Goal: Navigation & Orientation: Find specific page/section

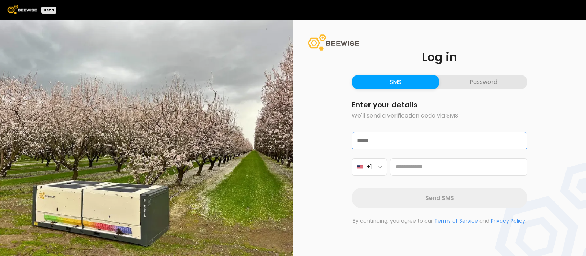
click at [379, 138] on input "text" at bounding box center [439, 140] width 175 height 17
type input "**********"
click at [379, 171] on button "+1" at bounding box center [370, 167] width 36 height 18
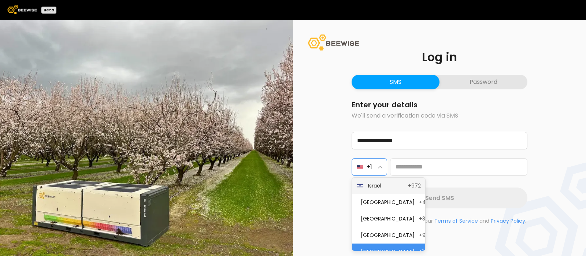
click at [383, 188] on span "Israel" at bounding box center [386, 186] width 36 height 8
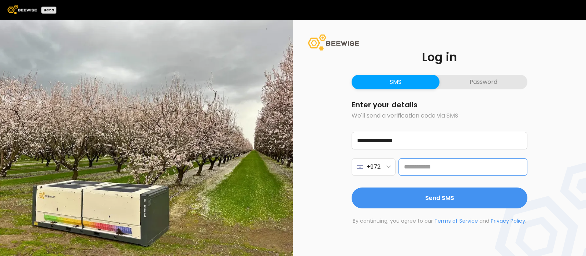
click at [428, 165] on input "tel" at bounding box center [462, 167] width 129 height 18
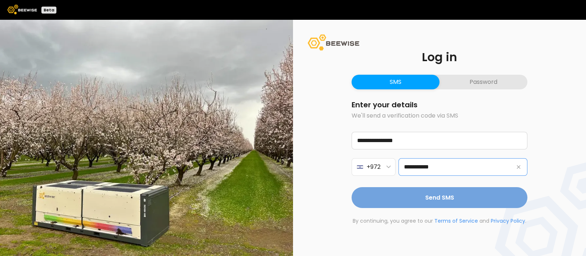
type input "**********"
click at [431, 201] on span "Send SMS" at bounding box center [439, 197] width 29 height 9
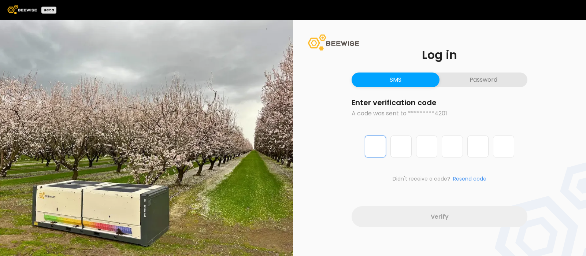
click at [374, 146] on input "Digit 1 of 6" at bounding box center [375, 146] width 21 height 22
type input "*"
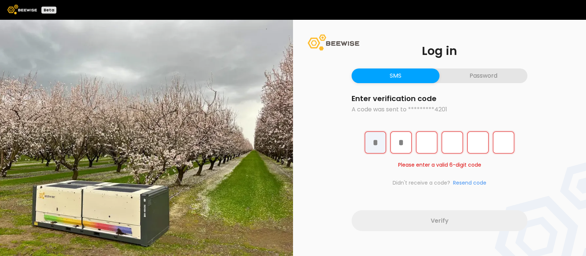
type input "*"
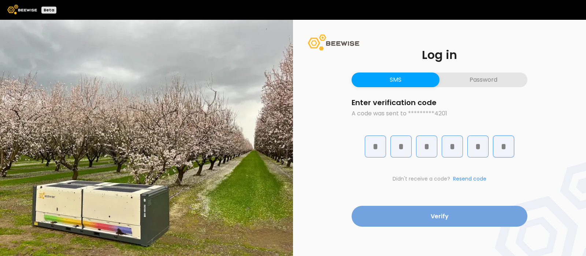
type input "*"
click at [423, 219] on button "Verify" at bounding box center [440, 216] width 176 height 21
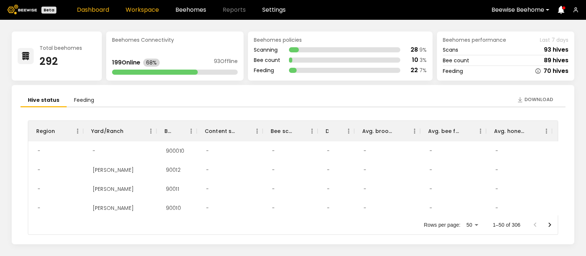
click at [140, 9] on link "Workspace" at bounding box center [142, 10] width 33 height 6
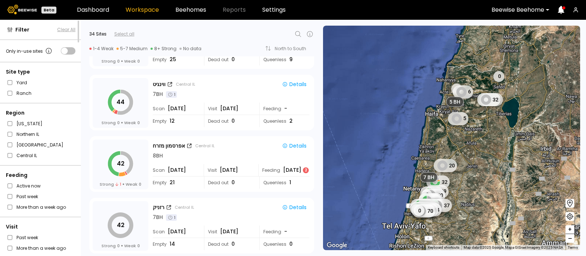
scroll to position [1217, 0]
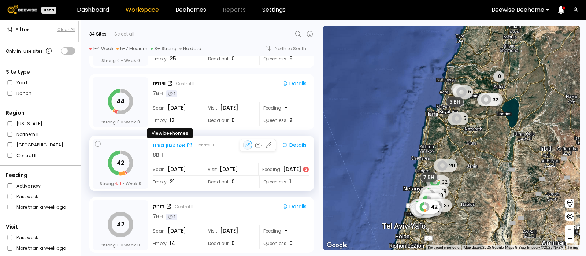
click at [174, 145] on div "אפרסמון מזרח" at bounding box center [169, 145] width 32 height 8
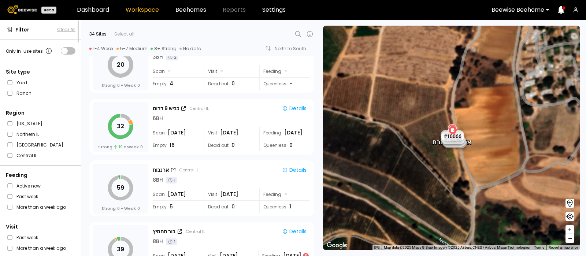
scroll to position [389, 0]
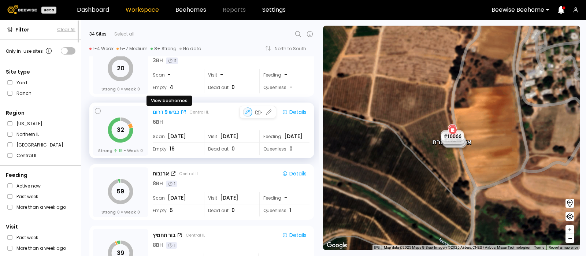
click at [170, 108] on div "כביש 9 דרום" at bounding box center [166, 112] width 26 height 8
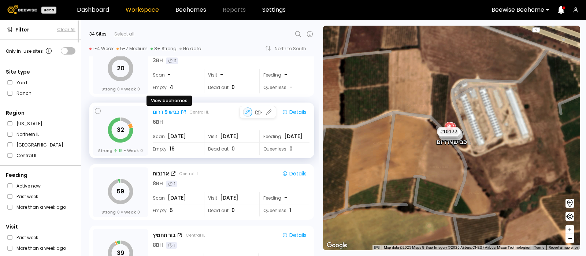
click at [161, 108] on div "כביש 9 דרום" at bounding box center [166, 112] width 26 height 8
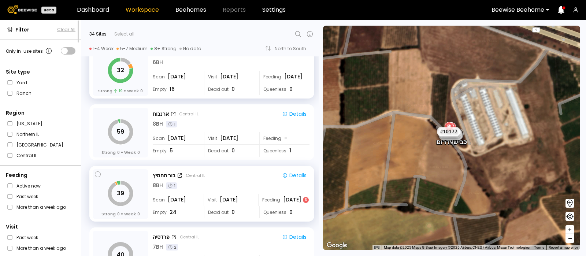
scroll to position [448, 0]
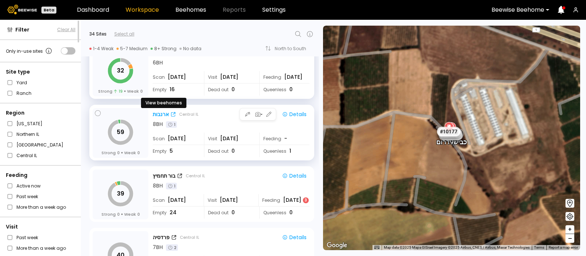
click at [160, 114] on div "ארנבות" at bounding box center [161, 115] width 16 height 8
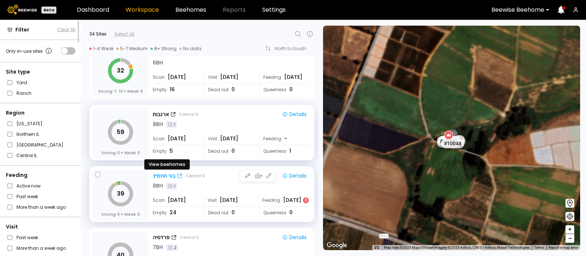
click at [163, 175] on div "בור תחמיץ" at bounding box center [164, 176] width 23 height 8
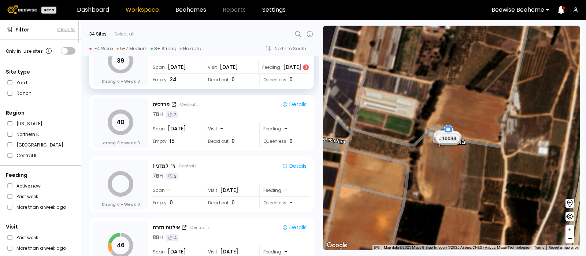
scroll to position [587, 0]
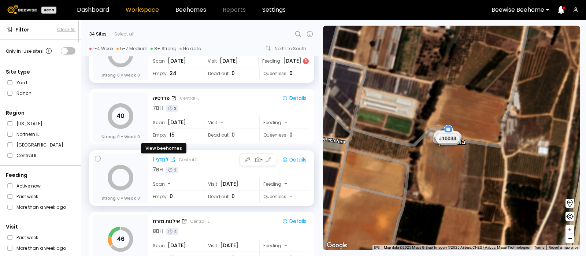
click at [163, 156] on div "למדני 1" at bounding box center [161, 160] width 16 height 8
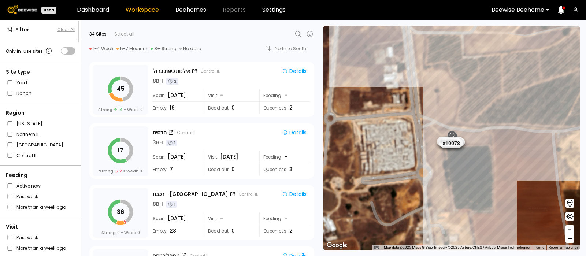
scroll to position [818, 0]
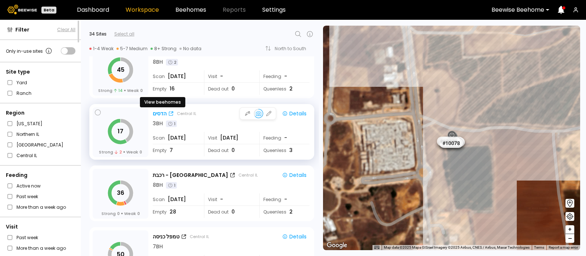
click at [158, 111] on div "הדסים" at bounding box center [160, 114] width 14 height 8
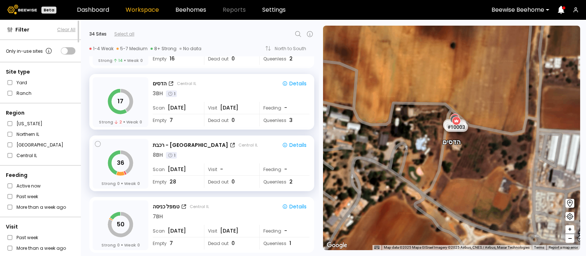
scroll to position [867, 0]
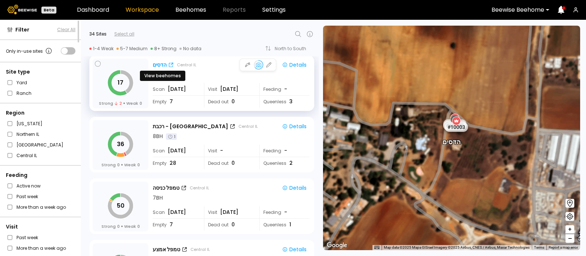
click at [157, 63] on div "הדסים" at bounding box center [160, 65] width 14 height 8
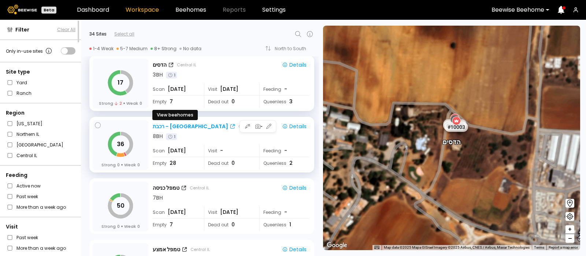
click at [174, 124] on div "רכבת - בית יהושוע" at bounding box center [190, 127] width 75 height 8
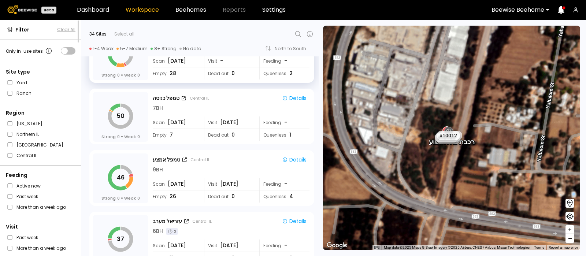
scroll to position [958, 0]
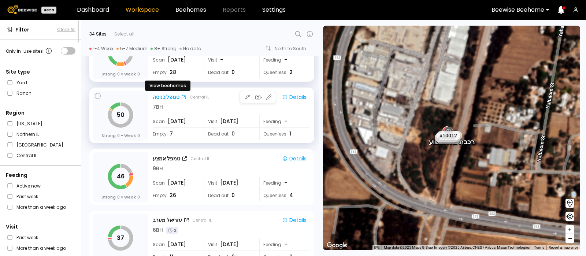
click at [167, 93] on div "טמפל כניסה" at bounding box center [166, 97] width 27 height 8
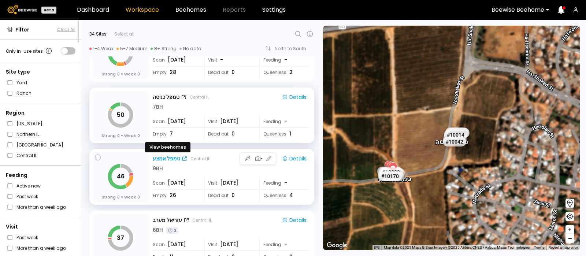
click at [161, 158] on div "טמפל אמצע" at bounding box center [166, 159] width 27 height 8
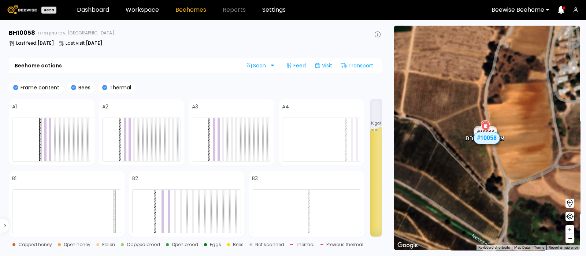
scroll to position [130, 0]
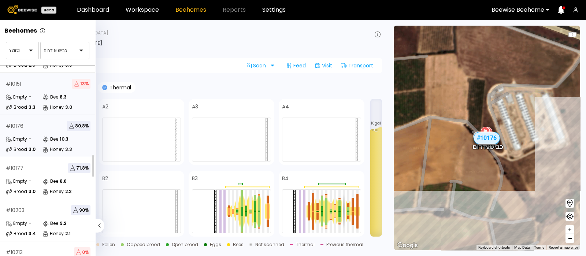
scroll to position [34, 0]
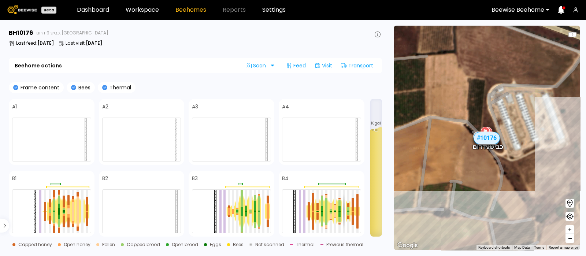
scroll to position [46, 0]
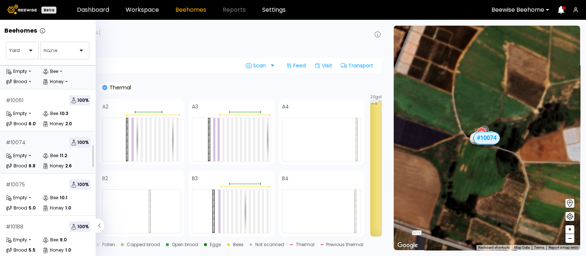
scroll to position [106, 0]
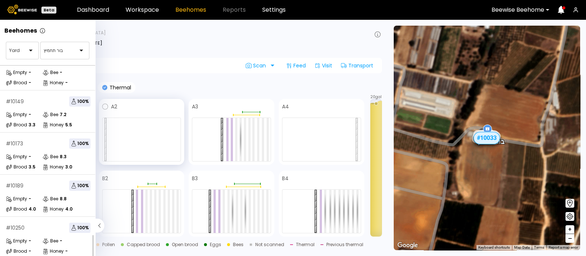
scroll to position [130, 0]
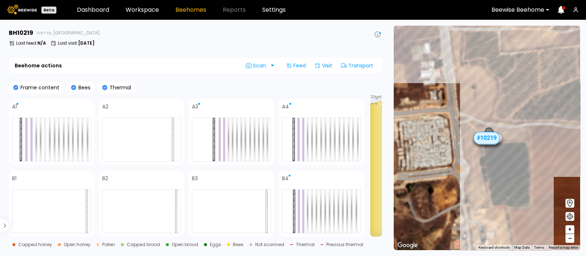
scroll to position [88, 0]
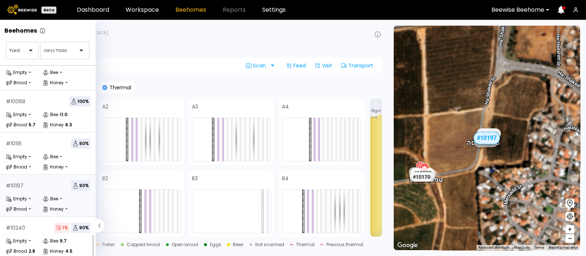
scroll to position [88, 0]
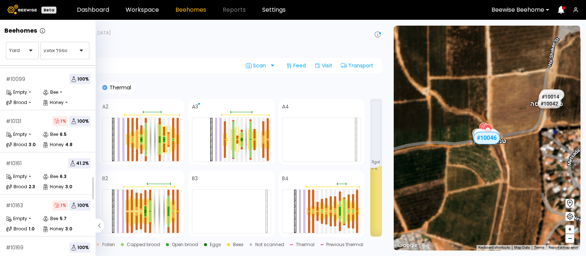
scroll to position [123, 0]
